Goal: Information Seeking & Learning: Learn about a topic

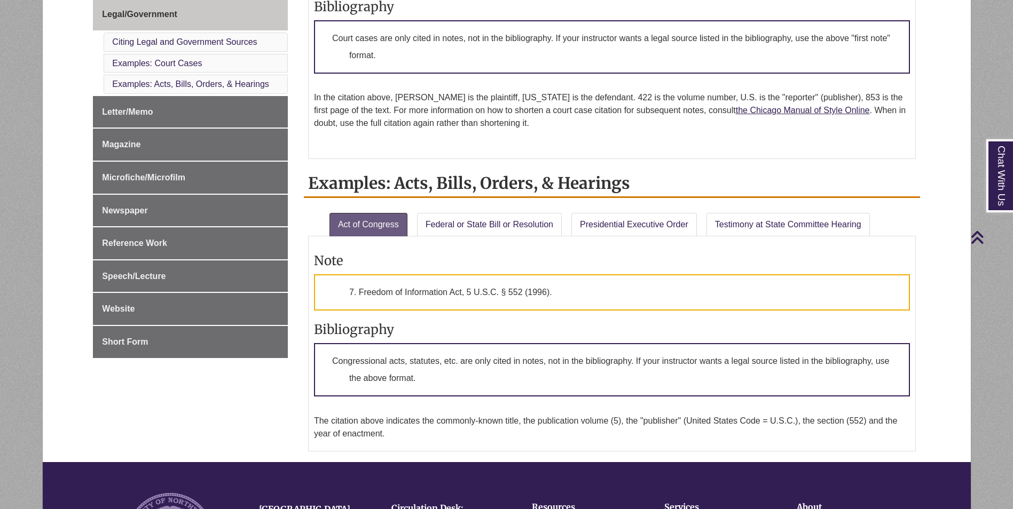
scroll to position [641, 0]
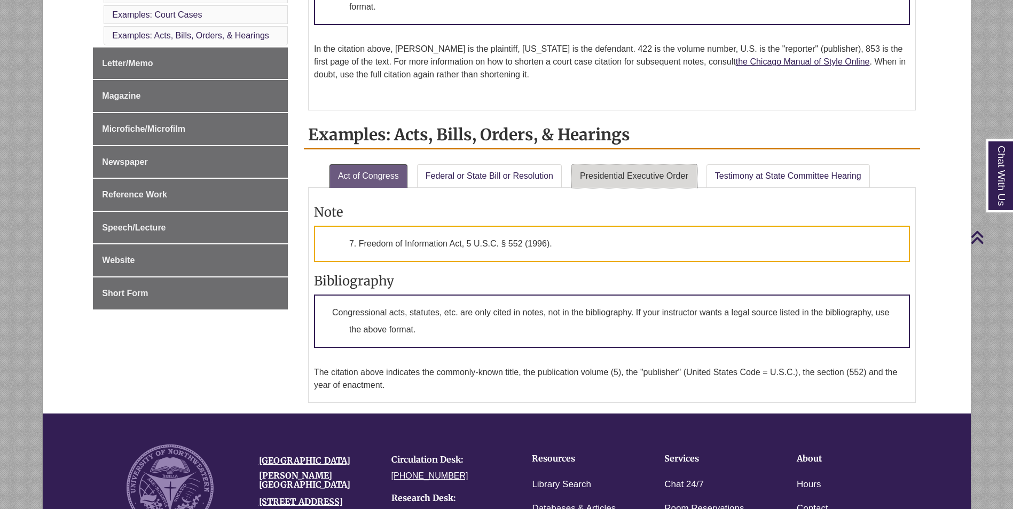
click at [613, 183] on link "Presidential Executive Order" at bounding box center [633, 175] width 125 height 23
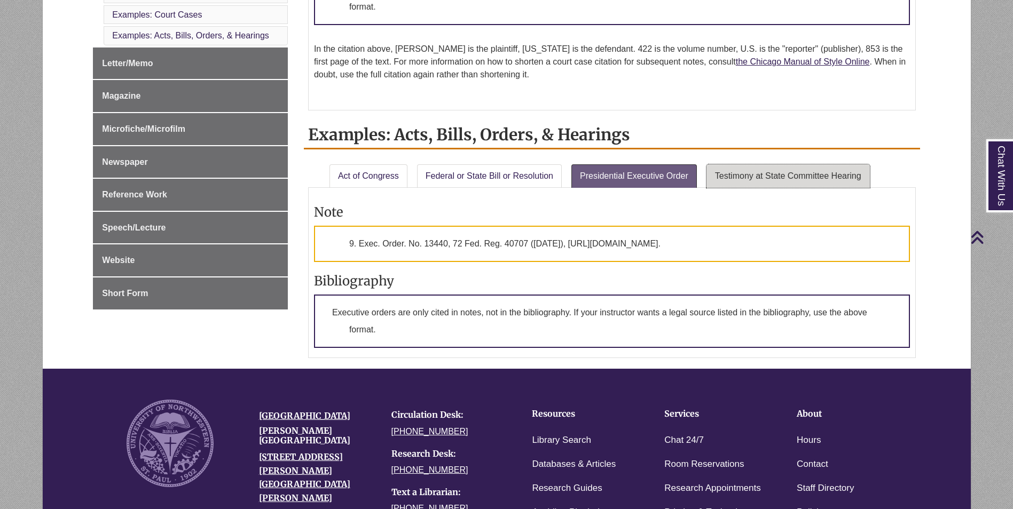
click at [761, 176] on link "Testimony at State Committee Hearing" at bounding box center [787, 175] width 163 height 23
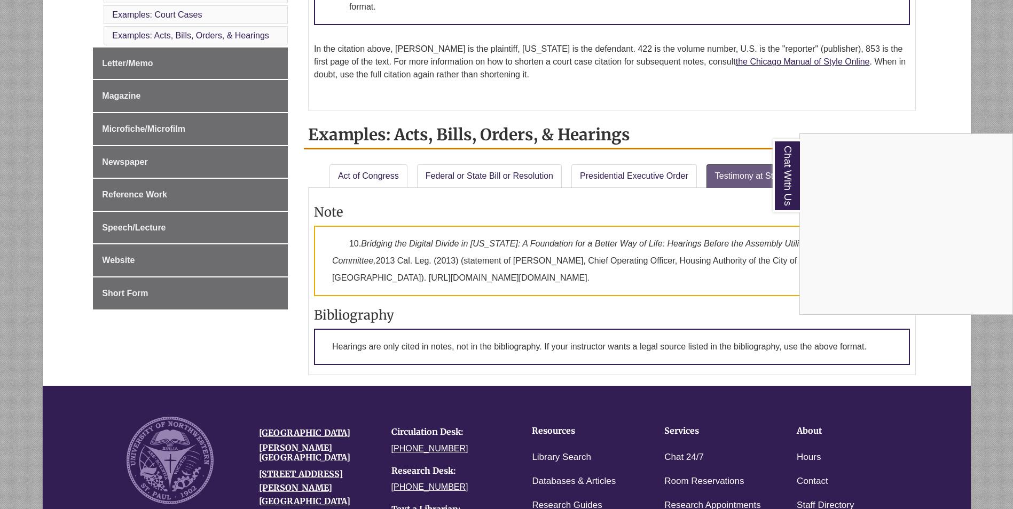
click at [520, 178] on div "Chat With Us" at bounding box center [506, 254] width 1013 height 509
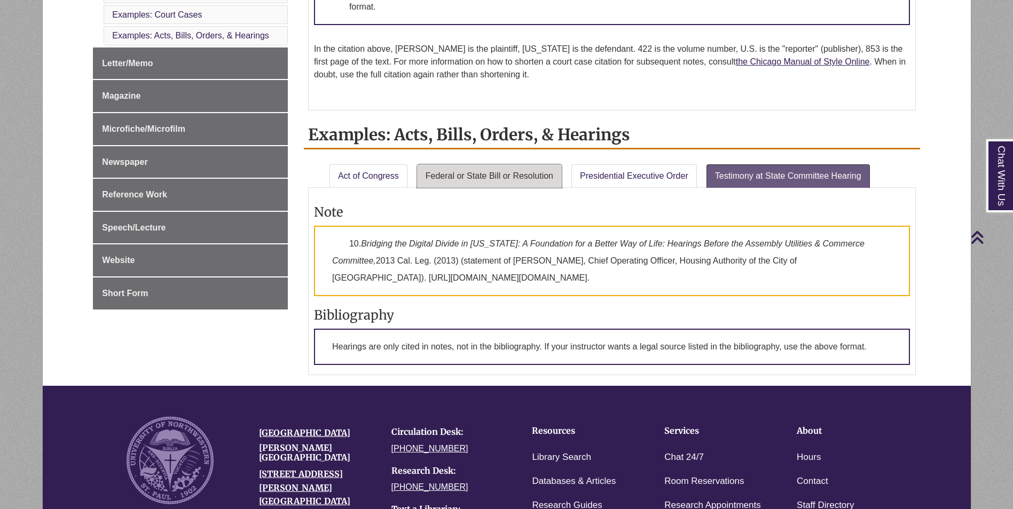
click at [500, 172] on link "Federal or State Bill or Resolution" at bounding box center [489, 175] width 145 height 23
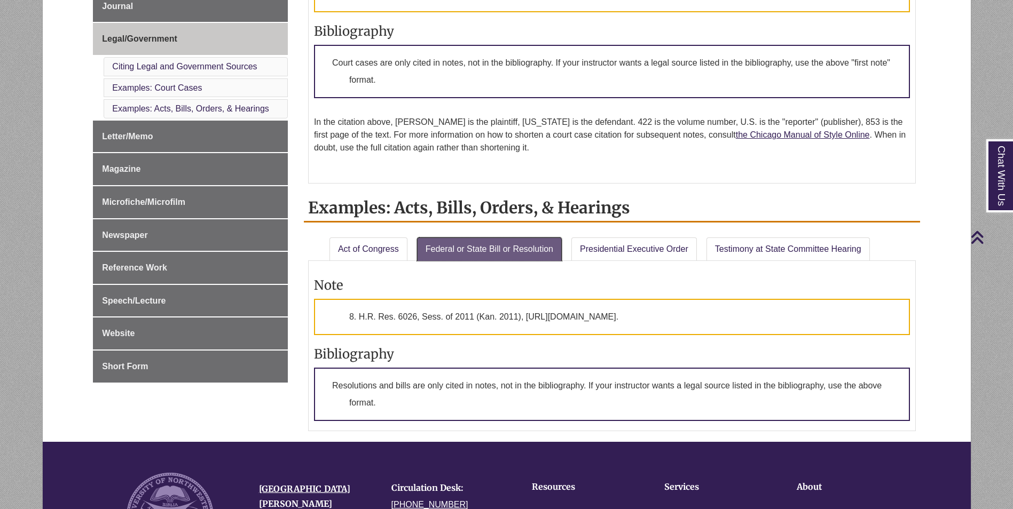
scroll to position [374, 0]
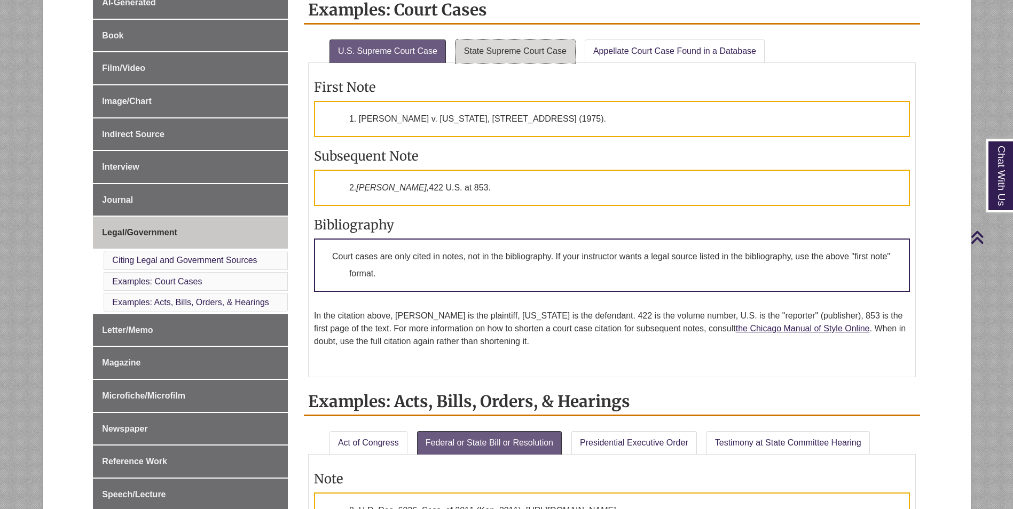
click at [515, 50] on link "State Supreme Court Case" at bounding box center [515, 51] width 120 height 23
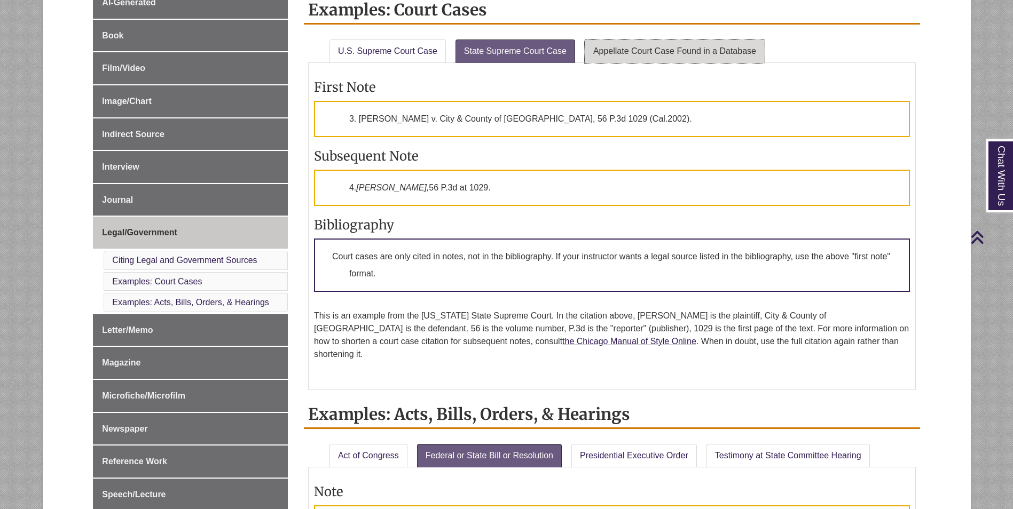
click at [635, 48] on link "Appellate Court Case Found in a Database" at bounding box center [675, 51] width 180 height 23
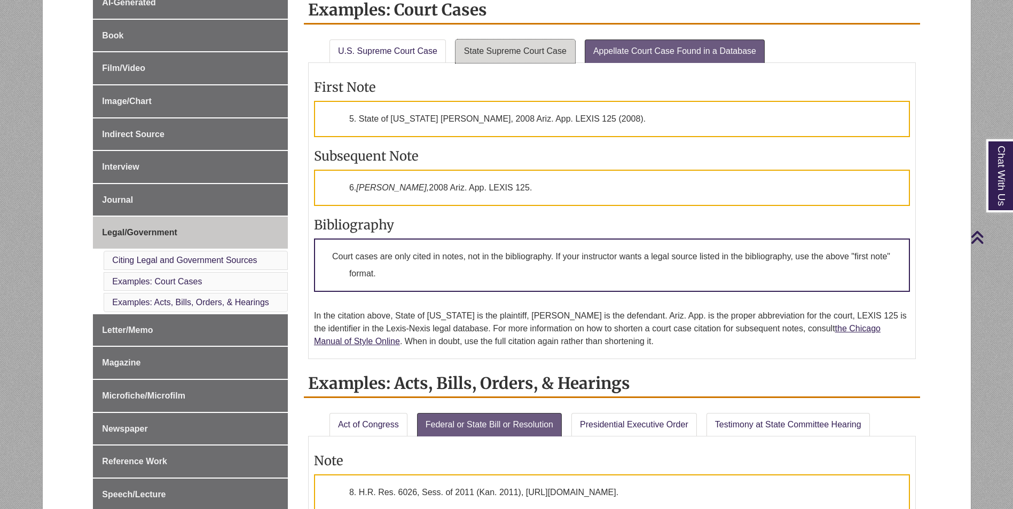
click at [533, 49] on link "State Supreme Court Case" at bounding box center [515, 51] width 120 height 23
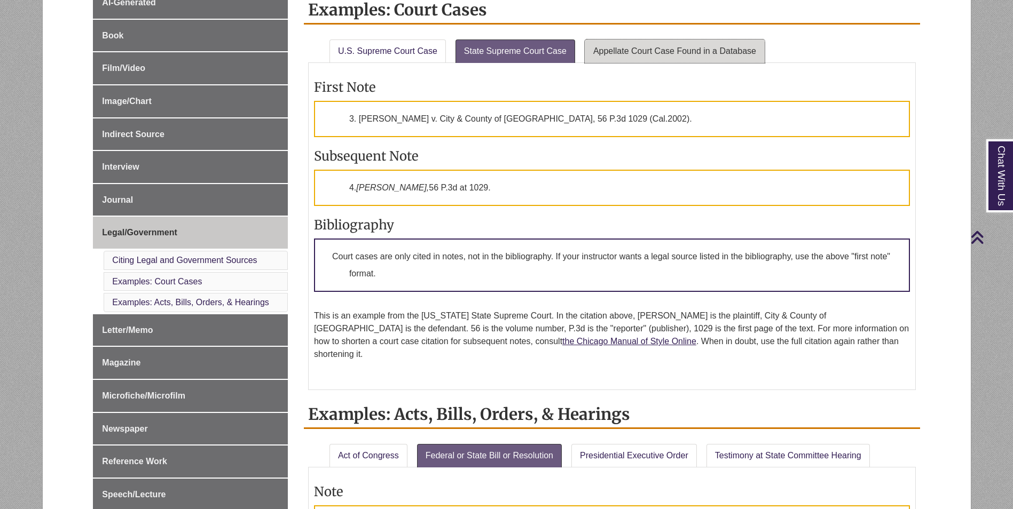
click at [625, 43] on link "Appellate Court Case Found in a Database" at bounding box center [675, 51] width 180 height 23
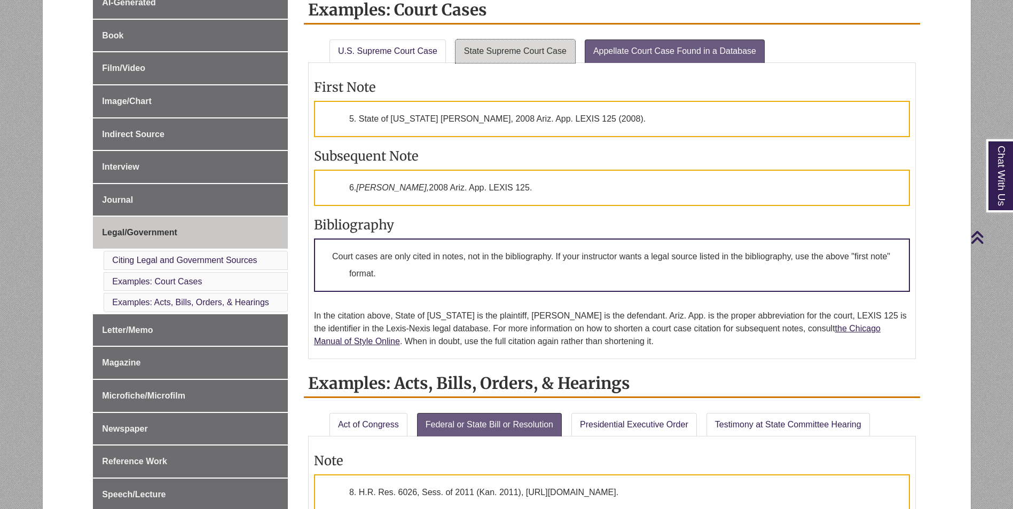
click at [530, 51] on link "State Supreme Court Case" at bounding box center [515, 51] width 120 height 23
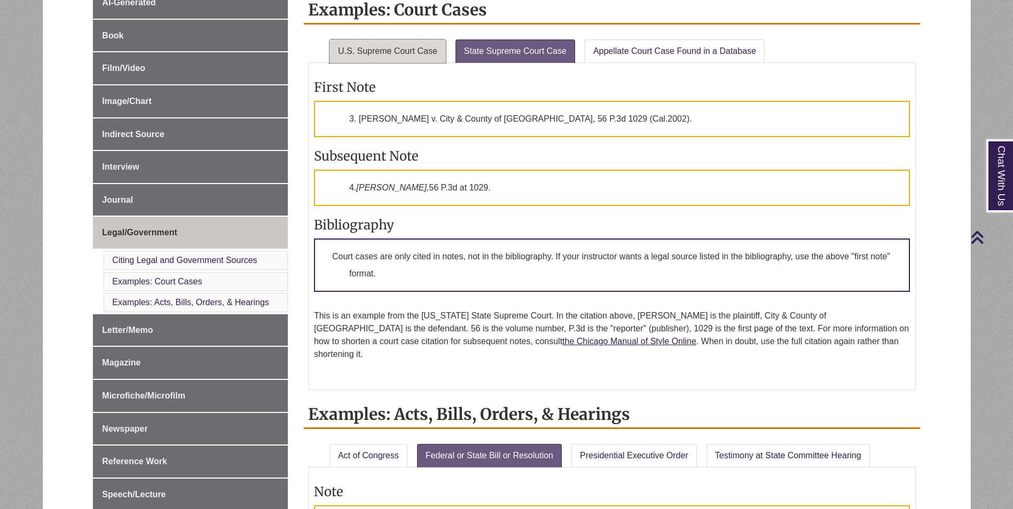
click at [400, 48] on link "U.S. Supreme Court Case" at bounding box center [387, 51] width 116 height 23
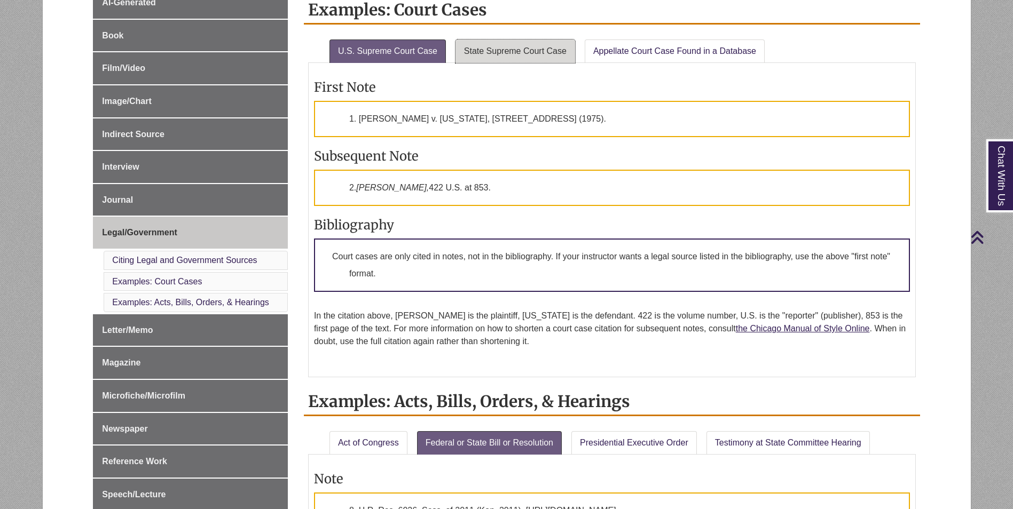
click at [498, 52] on link "State Supreme Court Case" at bounding box center [515, 51] width 120 height 23
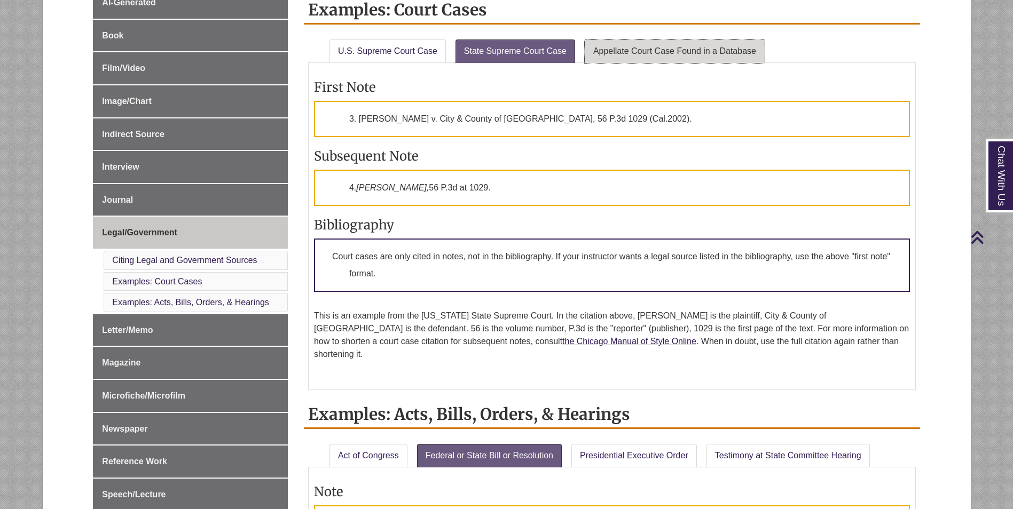
click at [674, 57] on link "Appellate Court Case Found in a Database" at bounding box center [675, 51] width 180 height 23
